Goal: Check status: Check status

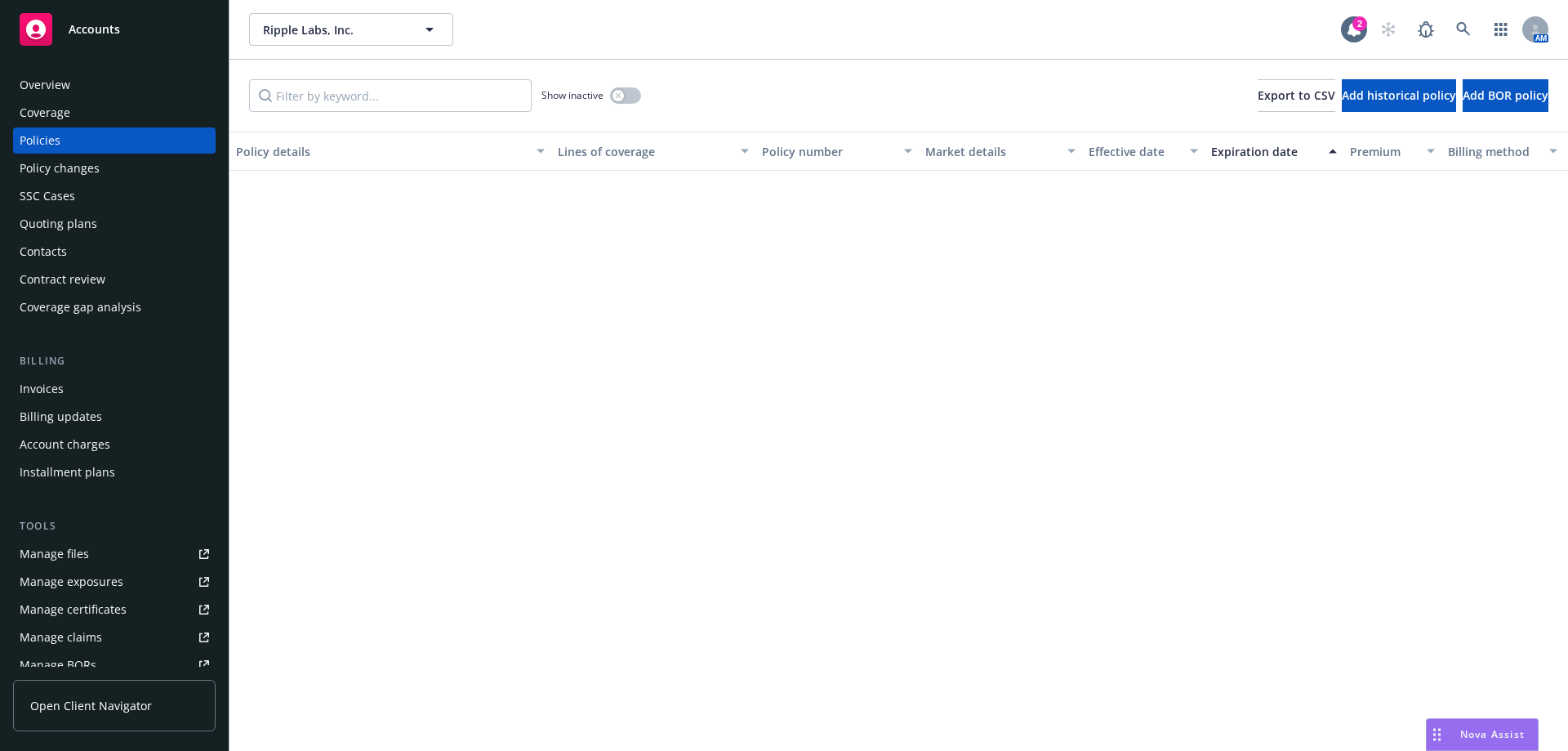
scroll to position [2778, 0]
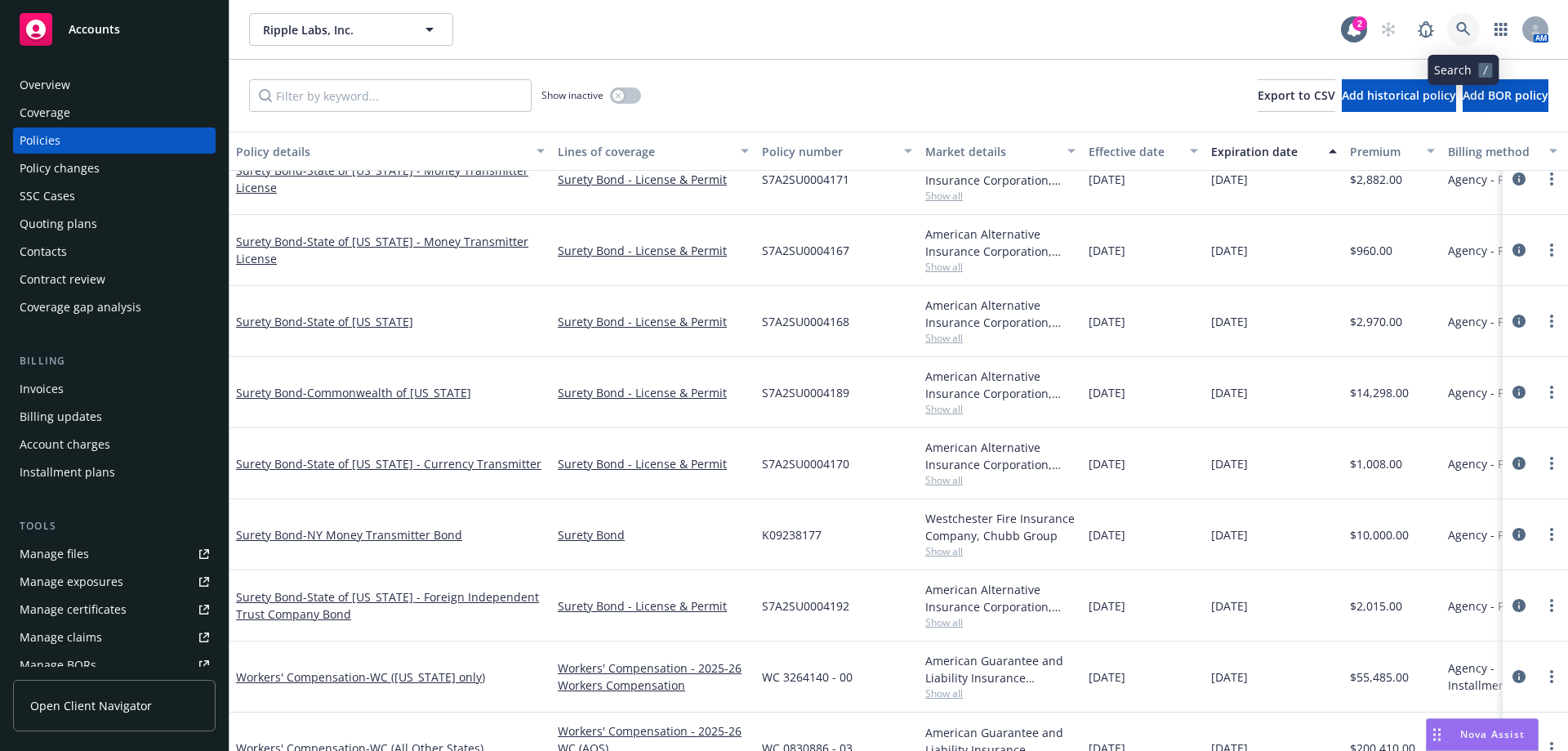
click at [1471, 40] on link at bounding box center [1464, 30] width 33 height 33
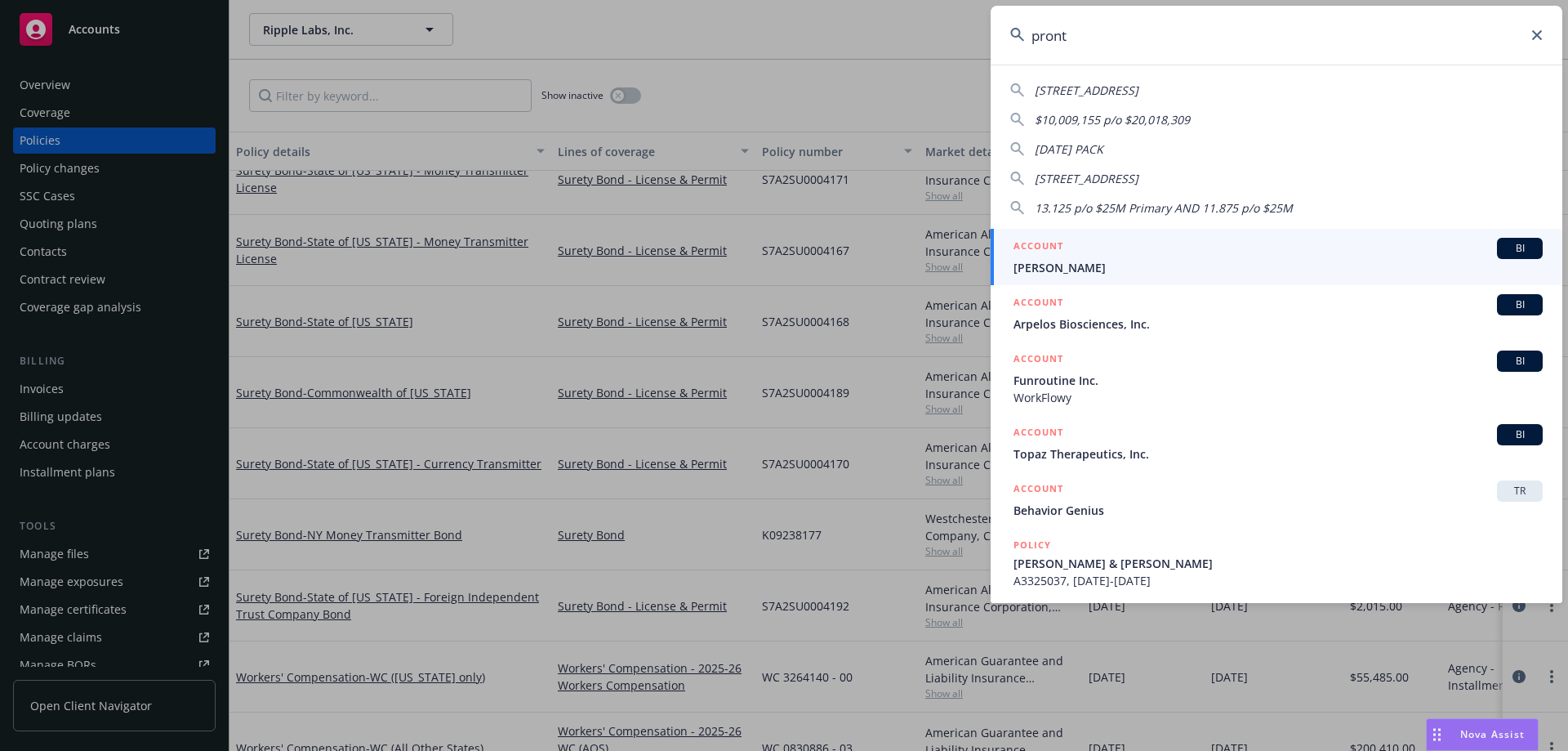
type input "pronto"
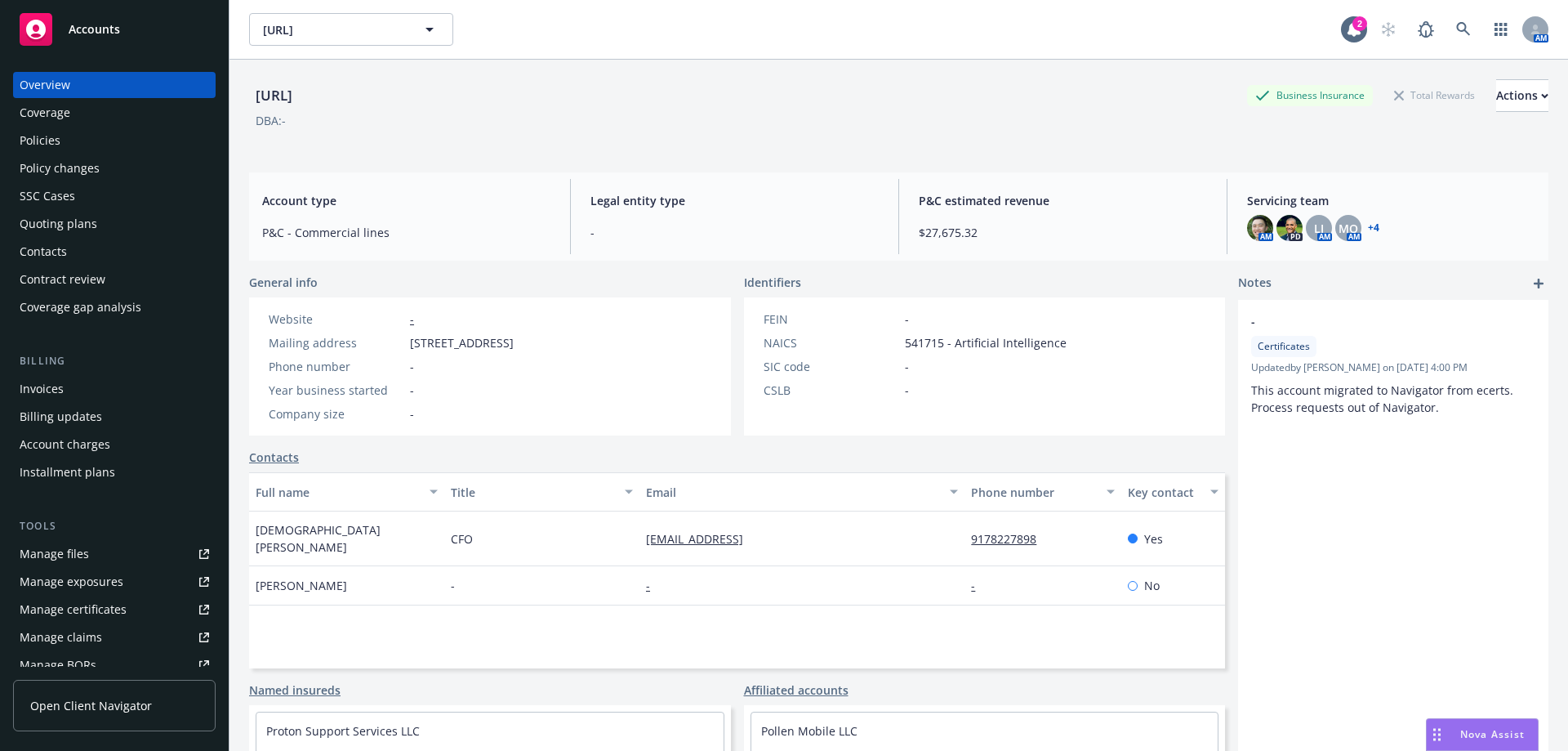
click at [188, 156] on div "Policy changes" at bounding box center [115, 169] width 189 height 26
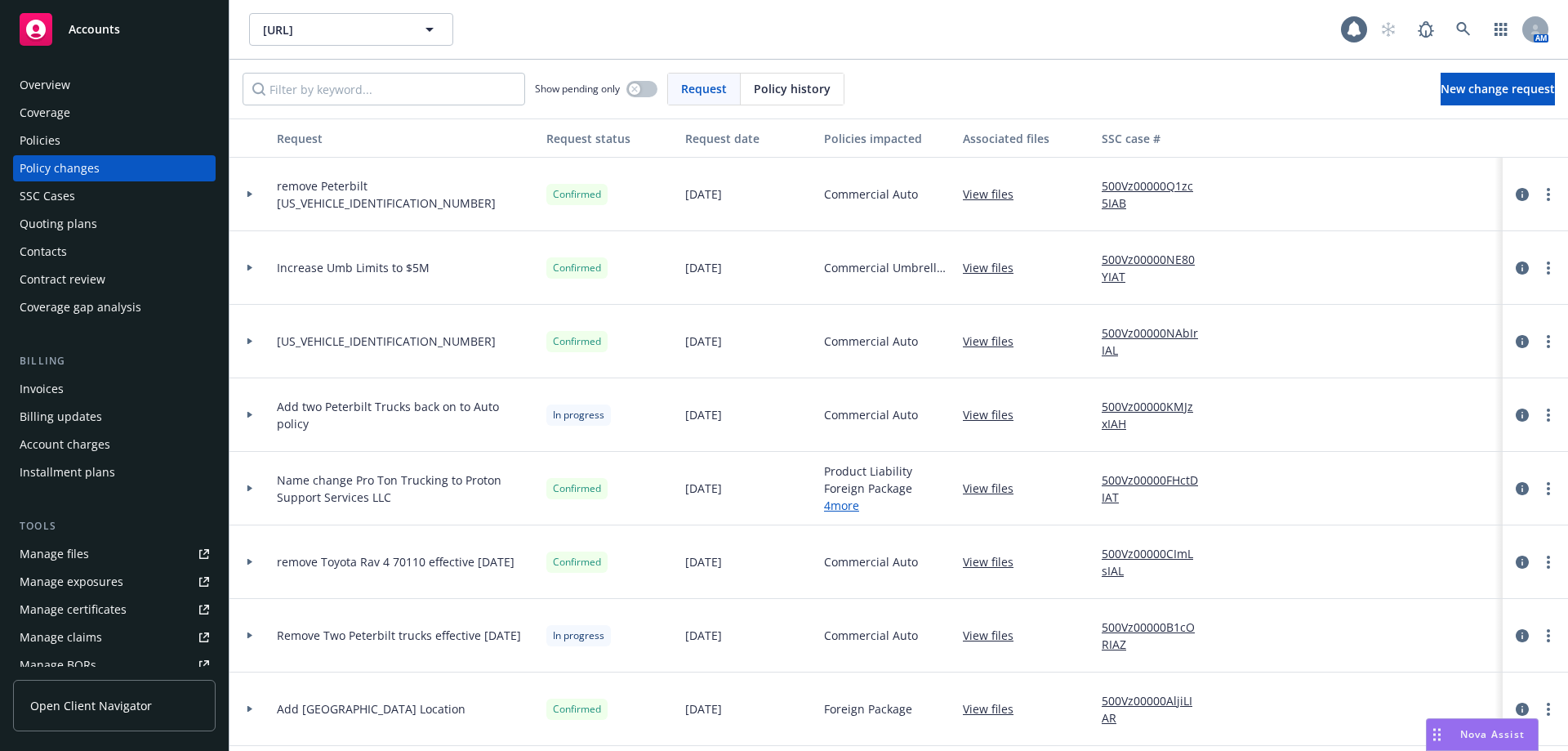
click at [182, 143] on div "Policies" at bounding box center [115, 141] width 189 height 26
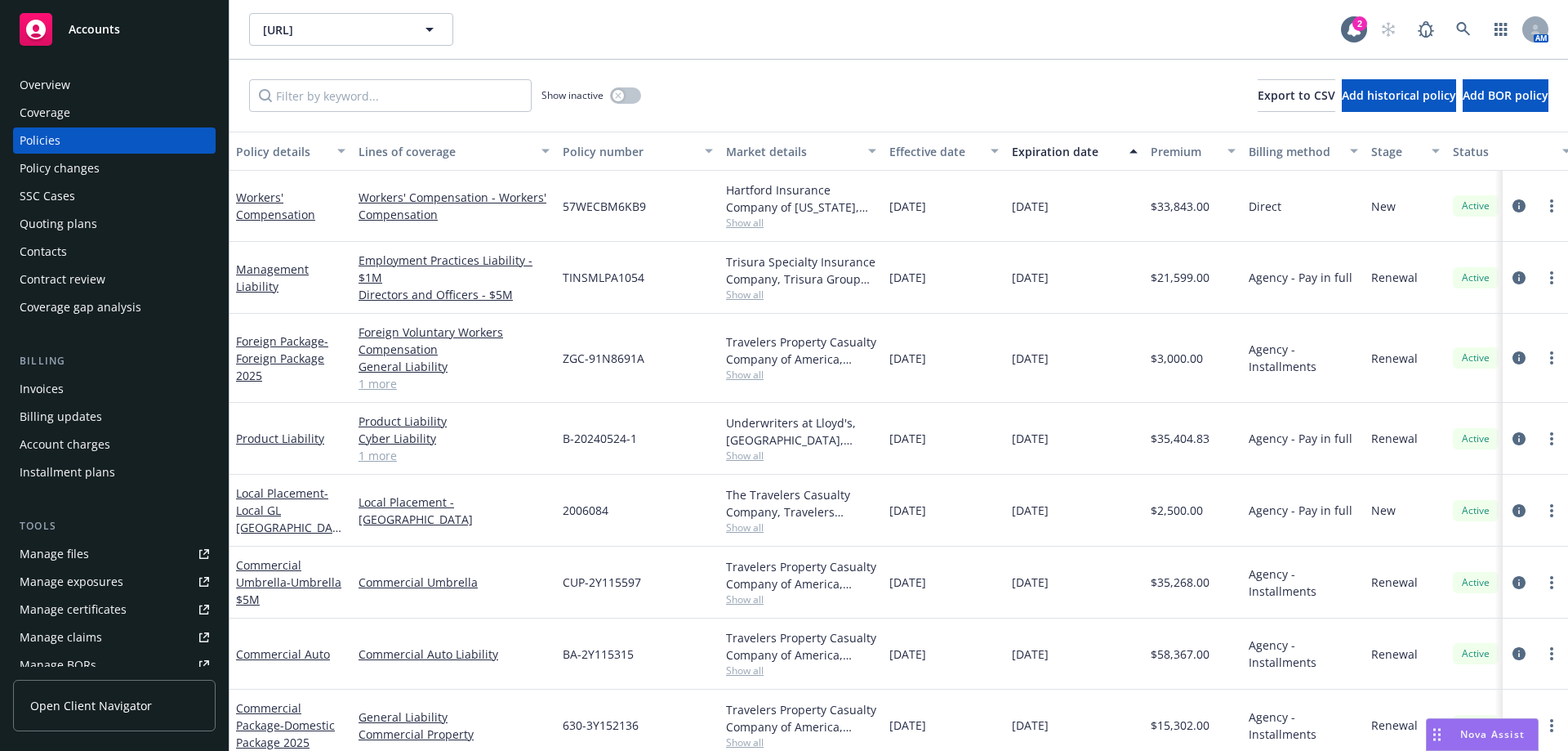
click at [103, 391] on div "Invoices" at bounding box center [115, 389] width 189 height 26
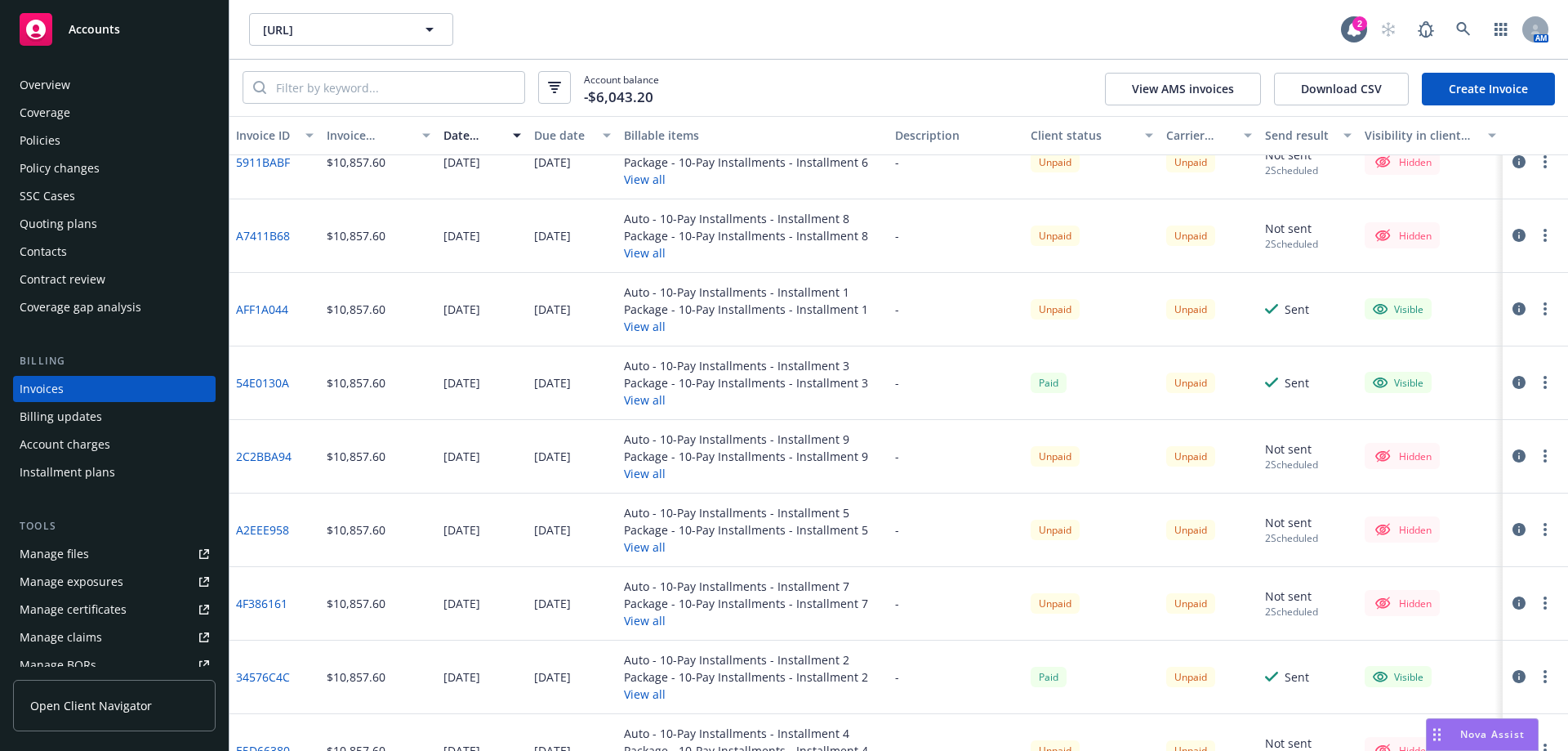
scroll to position [163, 0]
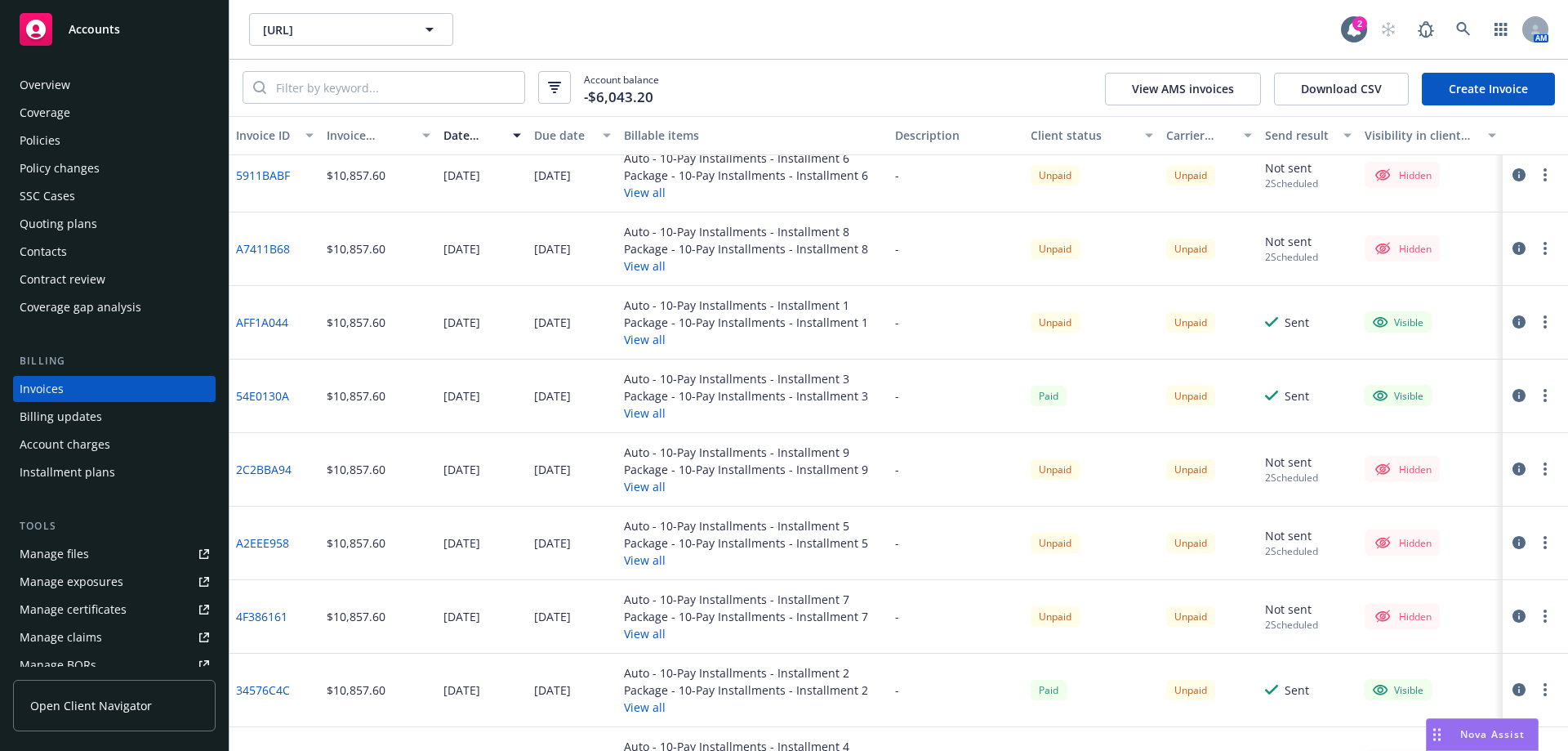
click at [1087, 340] on div "Unpaid" at bounding box center [1092, 322] width 136 height 74
